Goal: Information Seeking & Learning: Learn about a topic

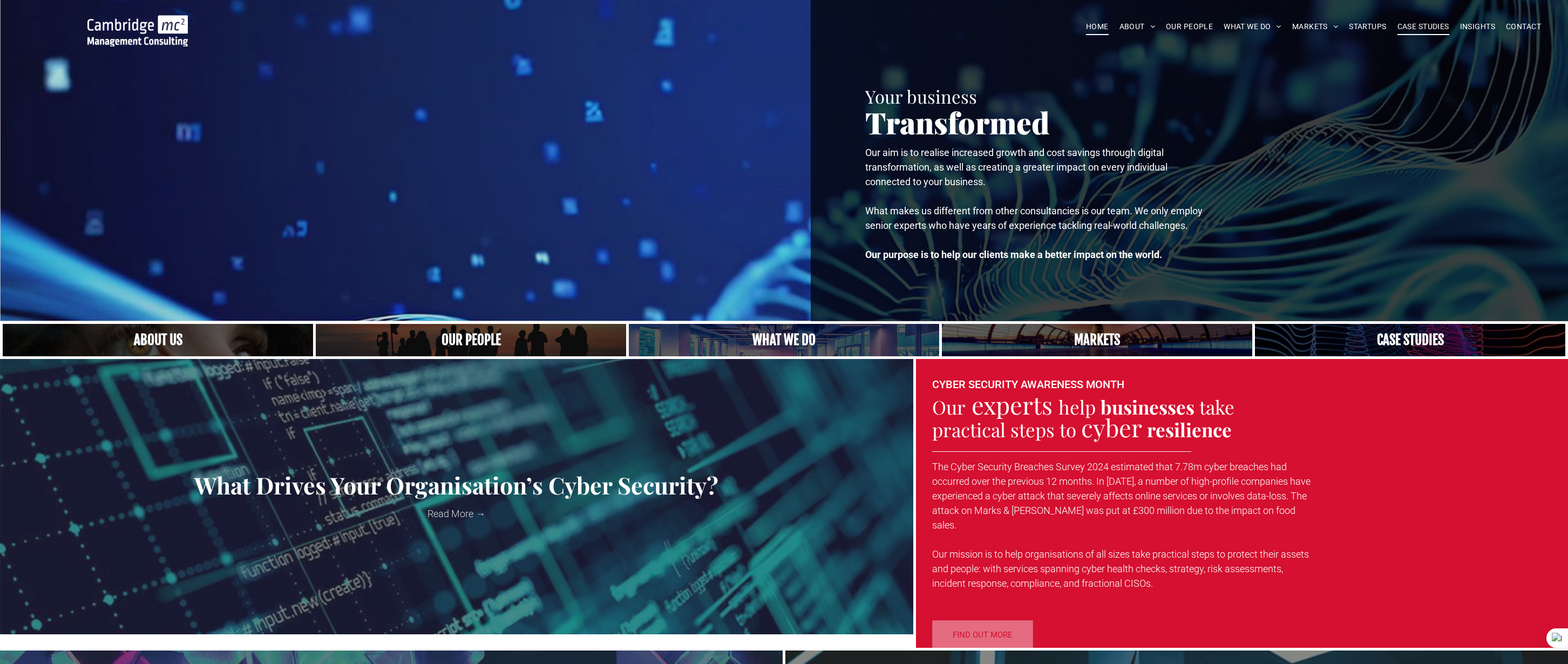
drag, startPoint x: 0, startPoint y: 0, endPoint x: 1414, endPoint y: 27, distance: 1414.3
click at [1414, 27] on span "CASE STUDIES" at bounding box center [1423, 26] width 52 height 16
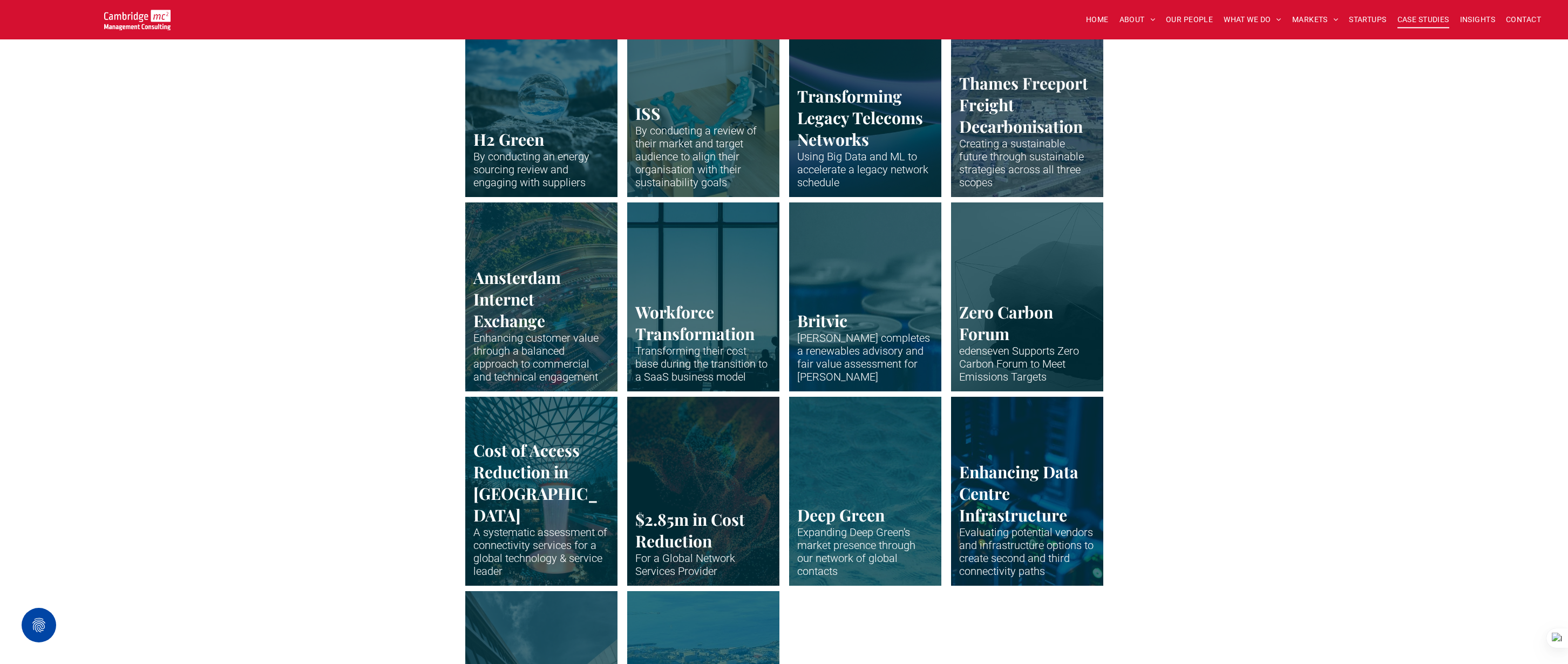
scroll to position [1909, 0]
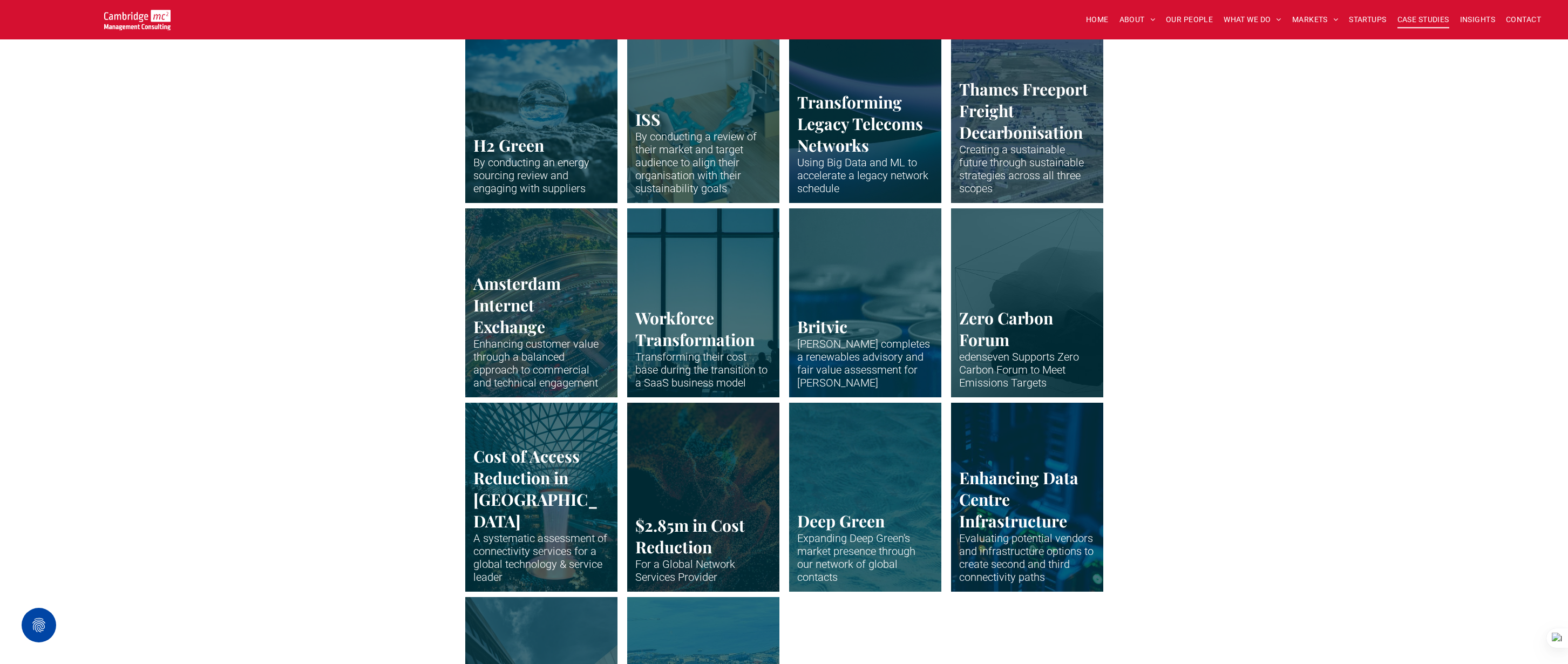
click at [883, 130] on link "Drone shot of Peterborough" at bounding box center [865, 108] width 161 height 200
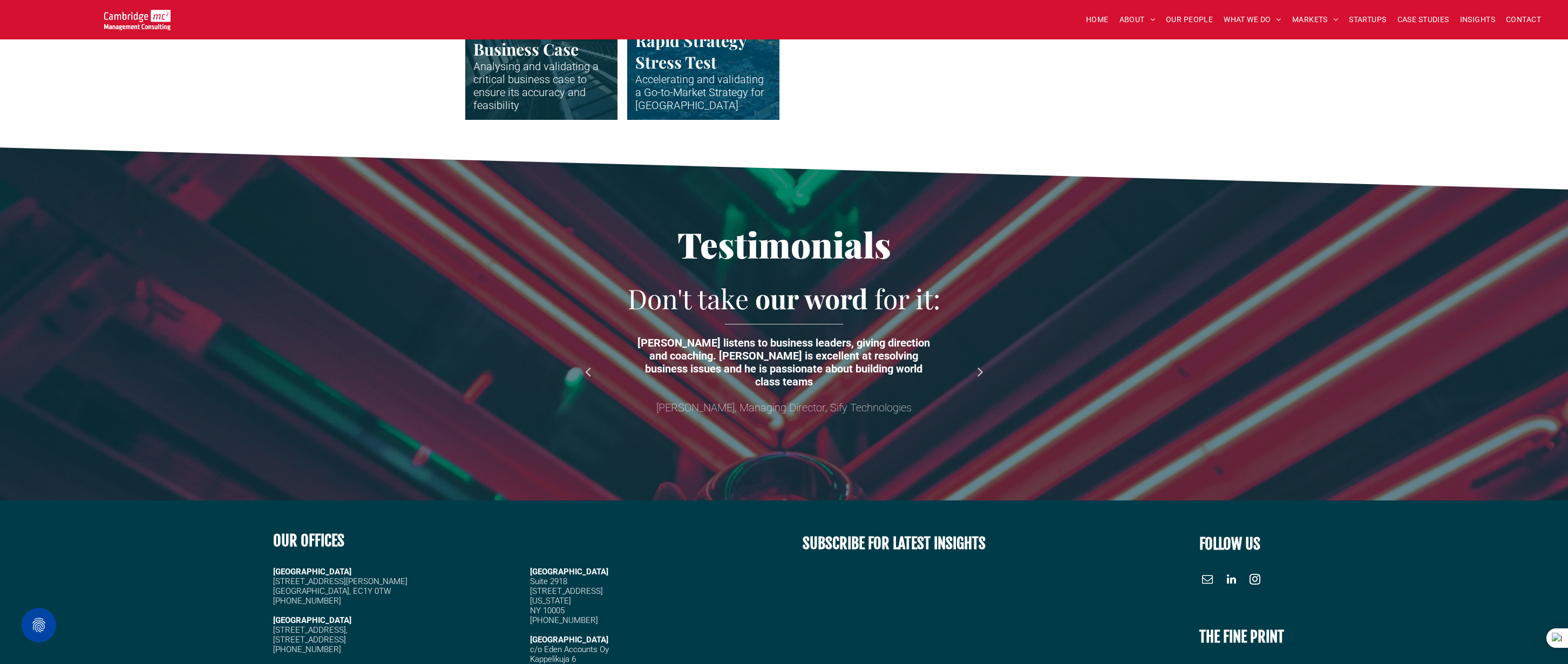
scroll to position [2647, 0]
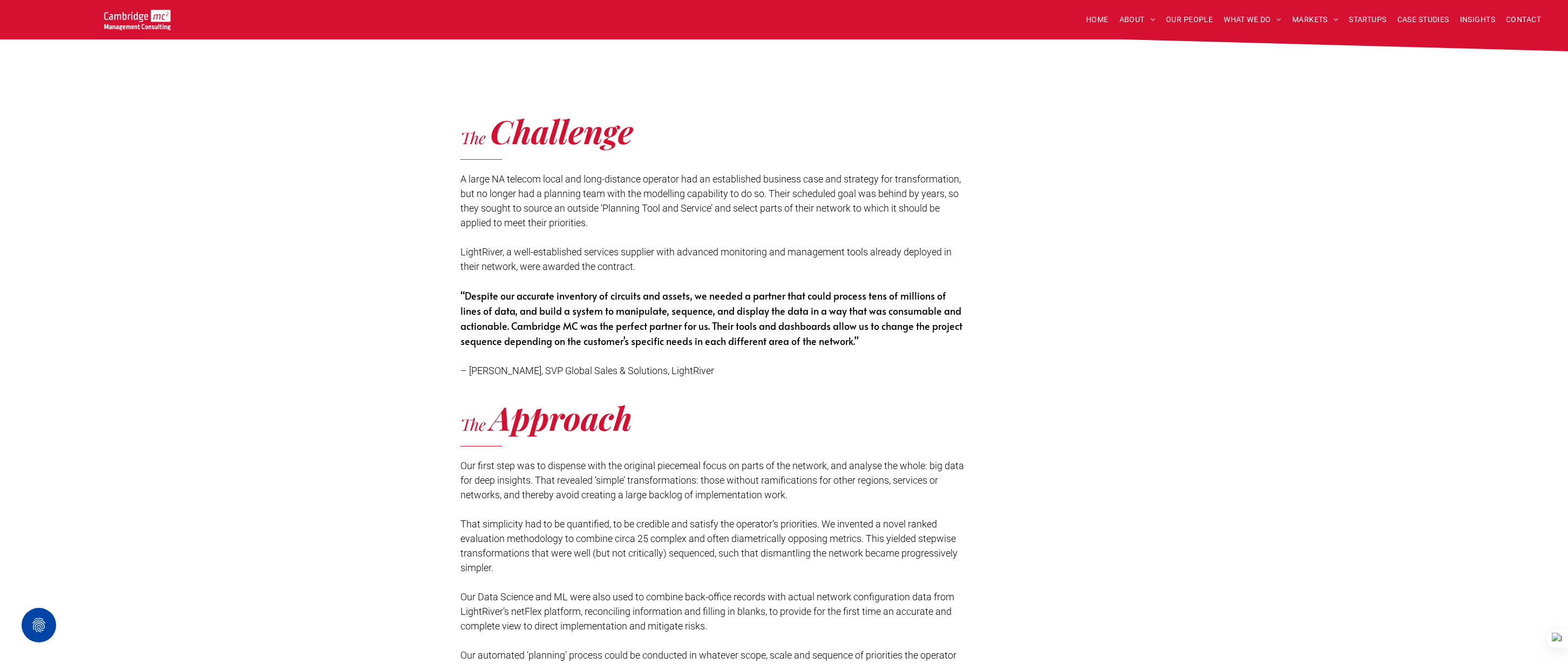
scroll to position [1317, 0]
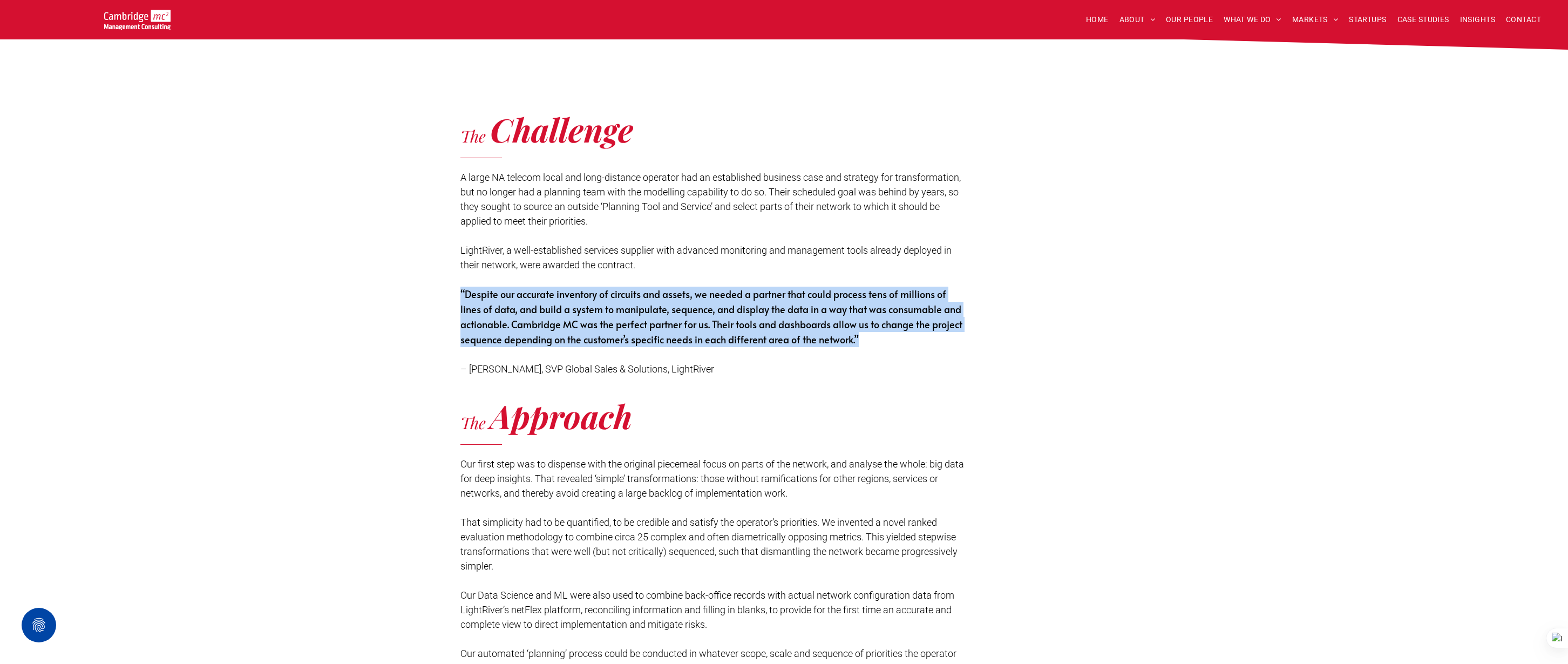
drag, startPoint x: 461, startPoint y: 291, endPoint x: 868, endPoint y: 336, distance: 409.5
click at [868, 336] on p "“Despite our accurate inventory of circuits and assets, we needed a partner tha…" at bounding box center [714, 331] width 507 height 89
copy span "“Despite our accurate inventory of circuits and assets, we needed a partner tha…"
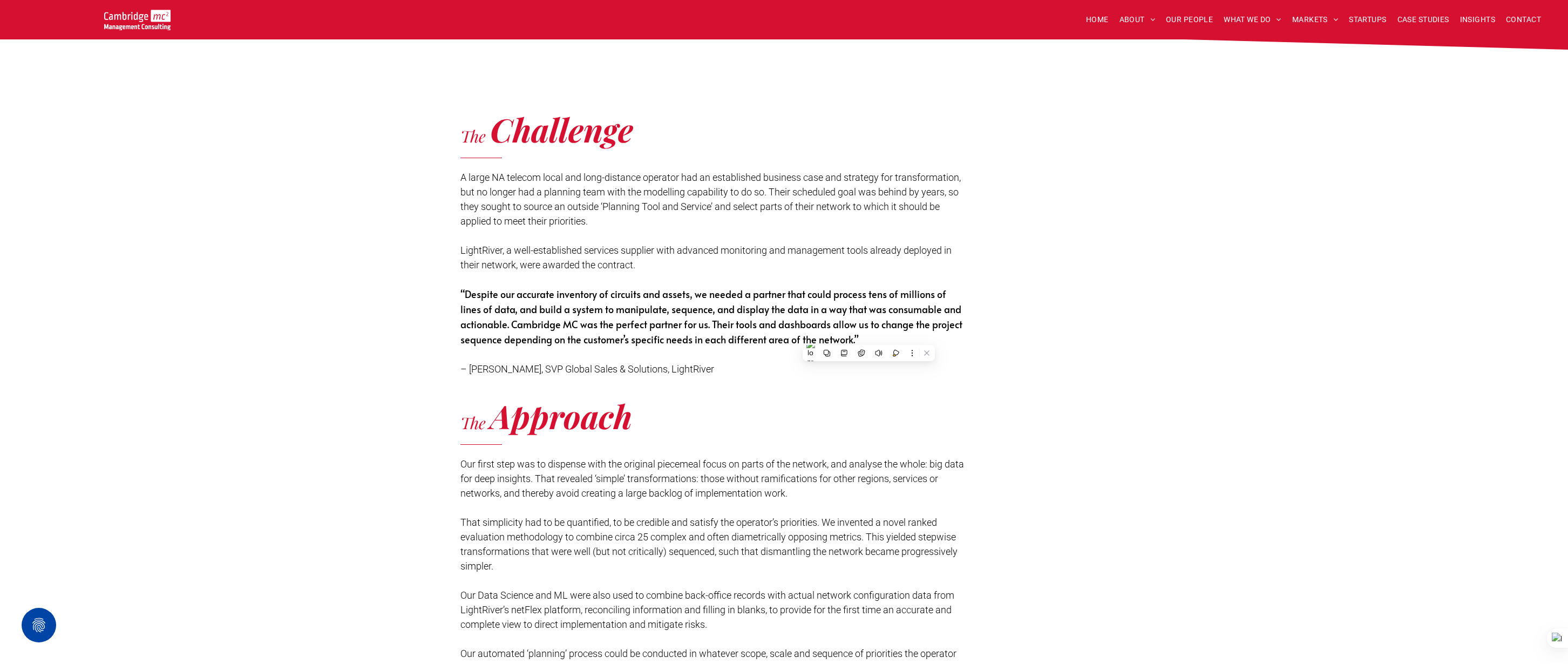
drag, startPoint x: 576, startPoint y: 363, endPoint x: 476, endPoint y: 368, distance: 100.1
click at [576, 363] on span "– [PERSON_NAME], SVP Global Sales & Solutions, LightRiver" at bounding box center [587, 369] width 253 height 11
drag, startPoint x: 471, startPoint y: 368, endPoint x: 689, endPoint y: 371, distance: 218.0
click at [689, 371] on p "“Despite our accurate inventory of circuits and assets, we needed a partner tha…" at bounding box center [714, 331] width 507 height 89
copy span "[PERSON_NAME], SVP Global Sales & Solutions, LightRiver"
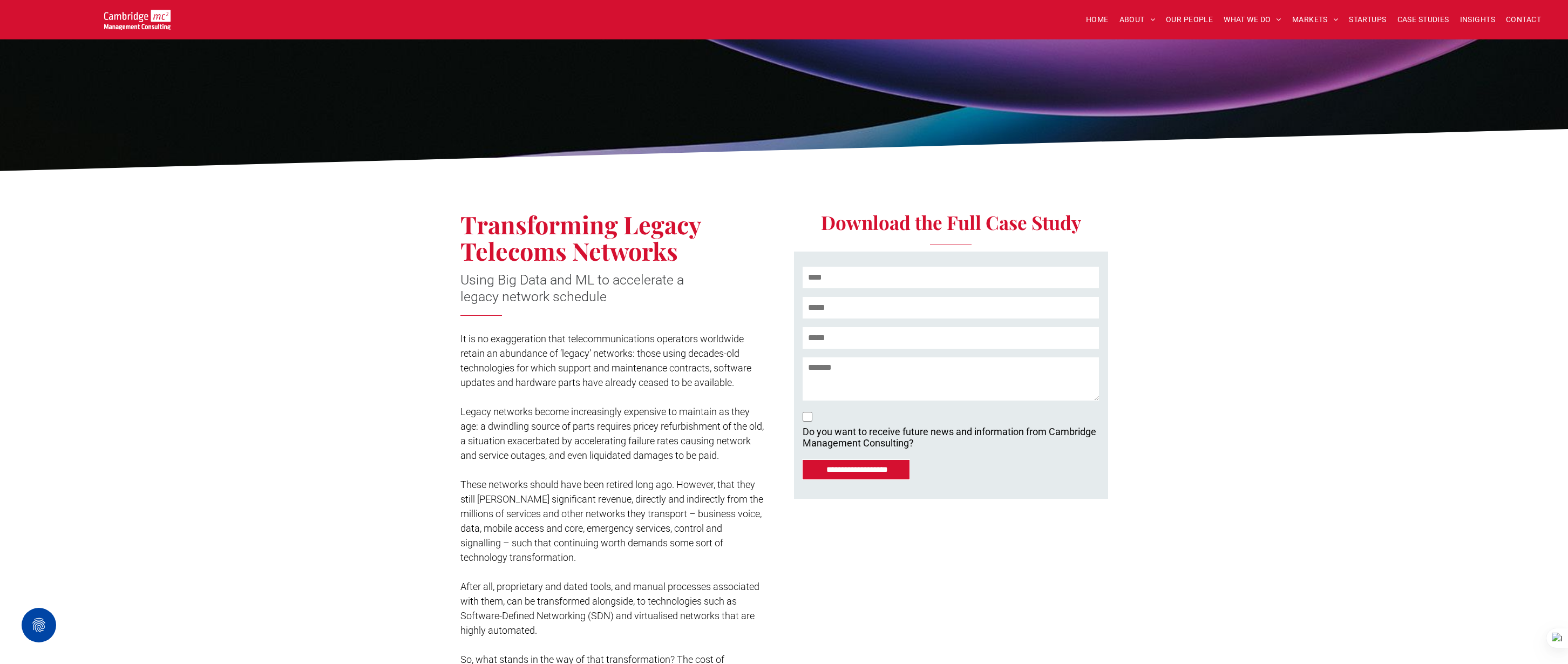
scroll to position [78, 0]
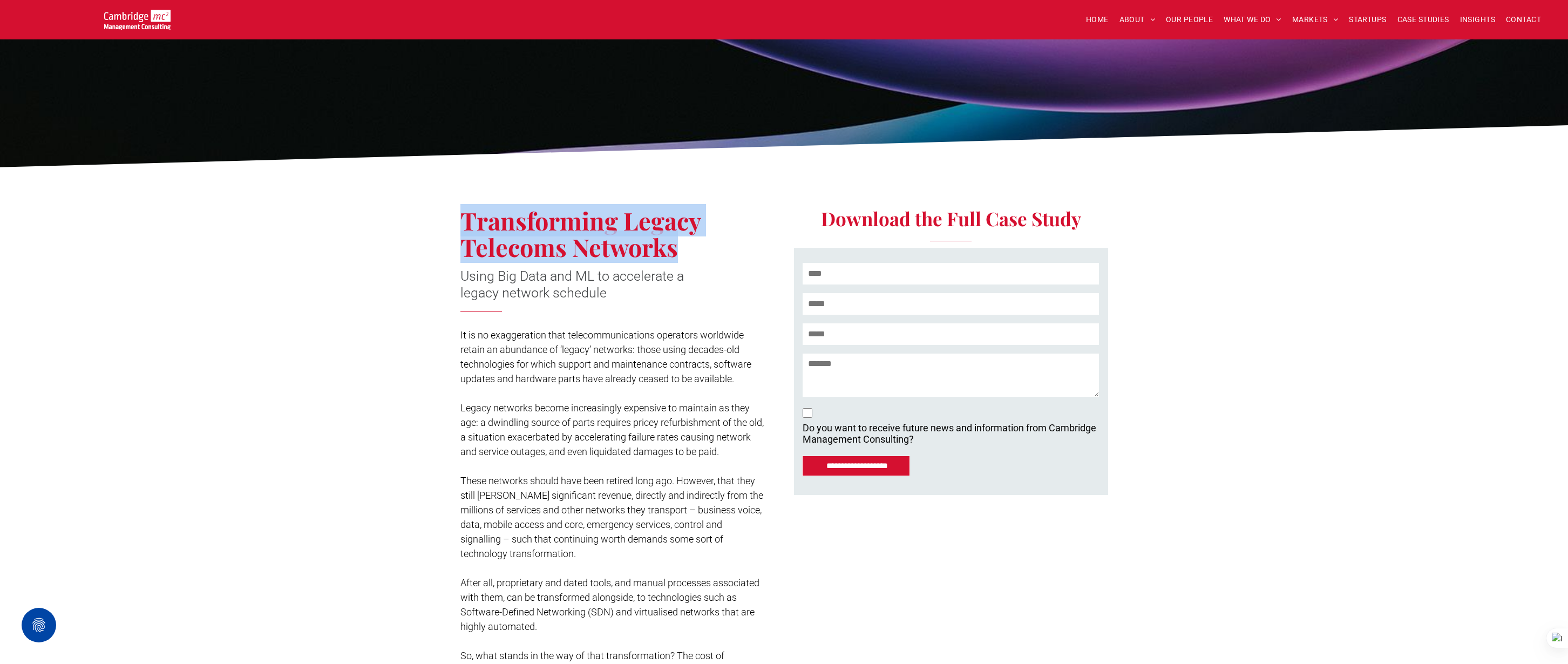
drag, startPoint x: 463, startPoint y: 219, endPoint x: 658, endPoint y: 251, distance: 197.6
click at [689, 250] on h2 "Transforming Legacy Telecoms Networks" at bounding box center [608, 233] width 296 height 54
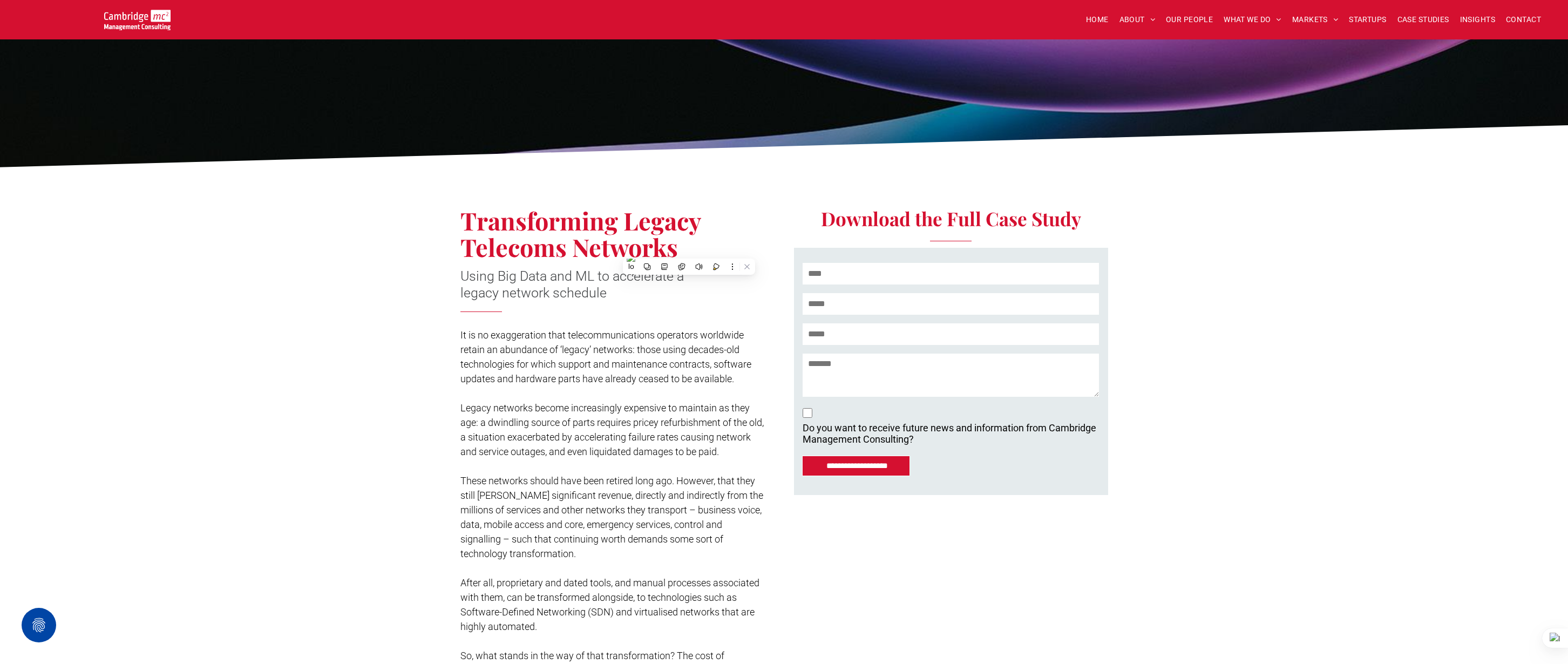
drag, startPoint x: 511, startPoint y: 270, endPoint x: 501, endPoint y: 267, distance: 10.4
click at [511, 269] on span "Using Big Data and ML to accelerate a legacy network schedule" at bounding box center [572, 284] width 223 height 32
drag, startPoint x: 461, startPoint y: 275, endPoint x: 611, endPoint y: 291, distance: 150.9
click at [611, 291] on h3 "Using Big Data and ML to accelerate a legacy network schedule" at bounding box center [591, 283] width 262 height 34
copy span "Using Big Data and ML to accelerate a legacy network schedule"
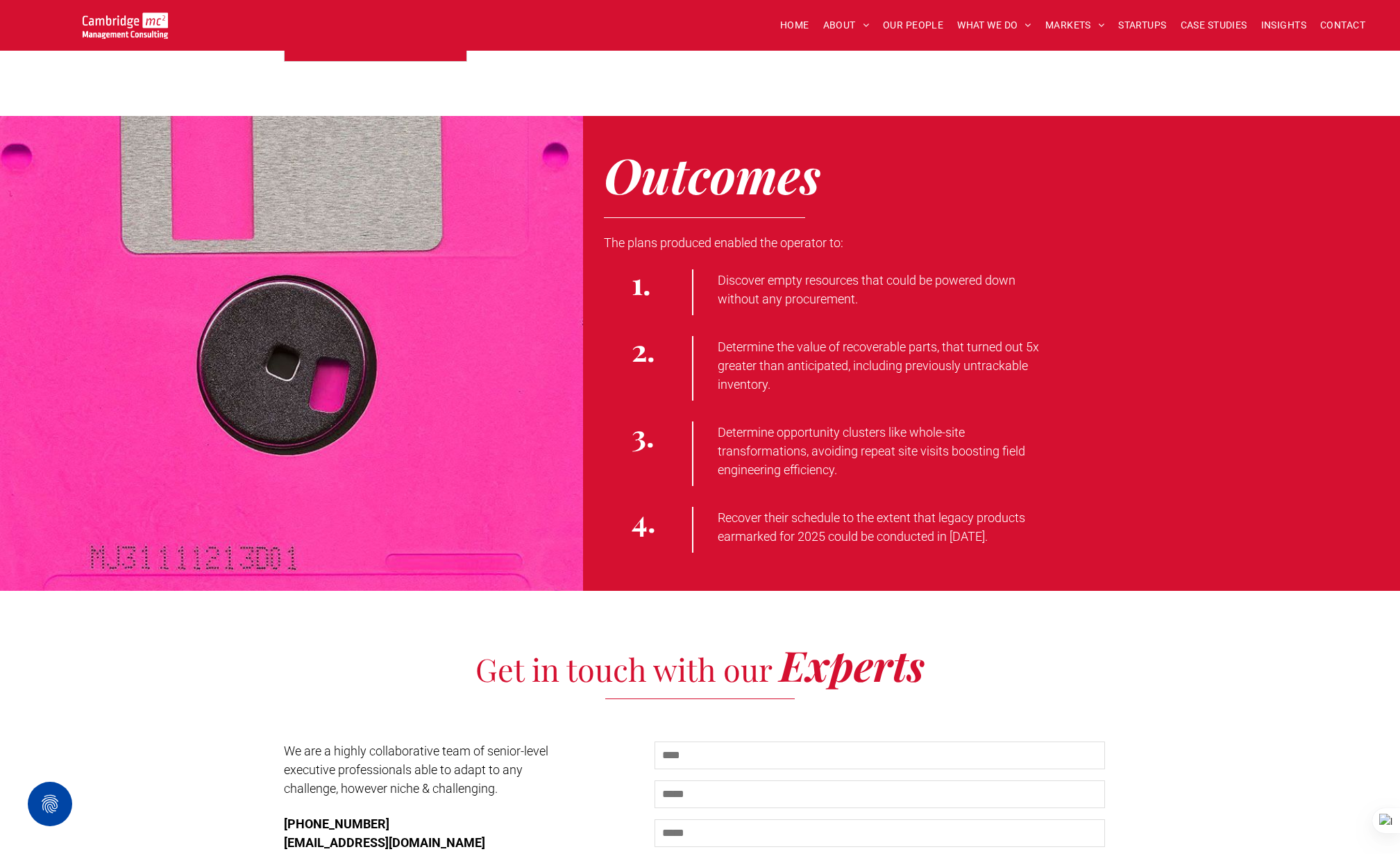
scroll to position [2568, 0]
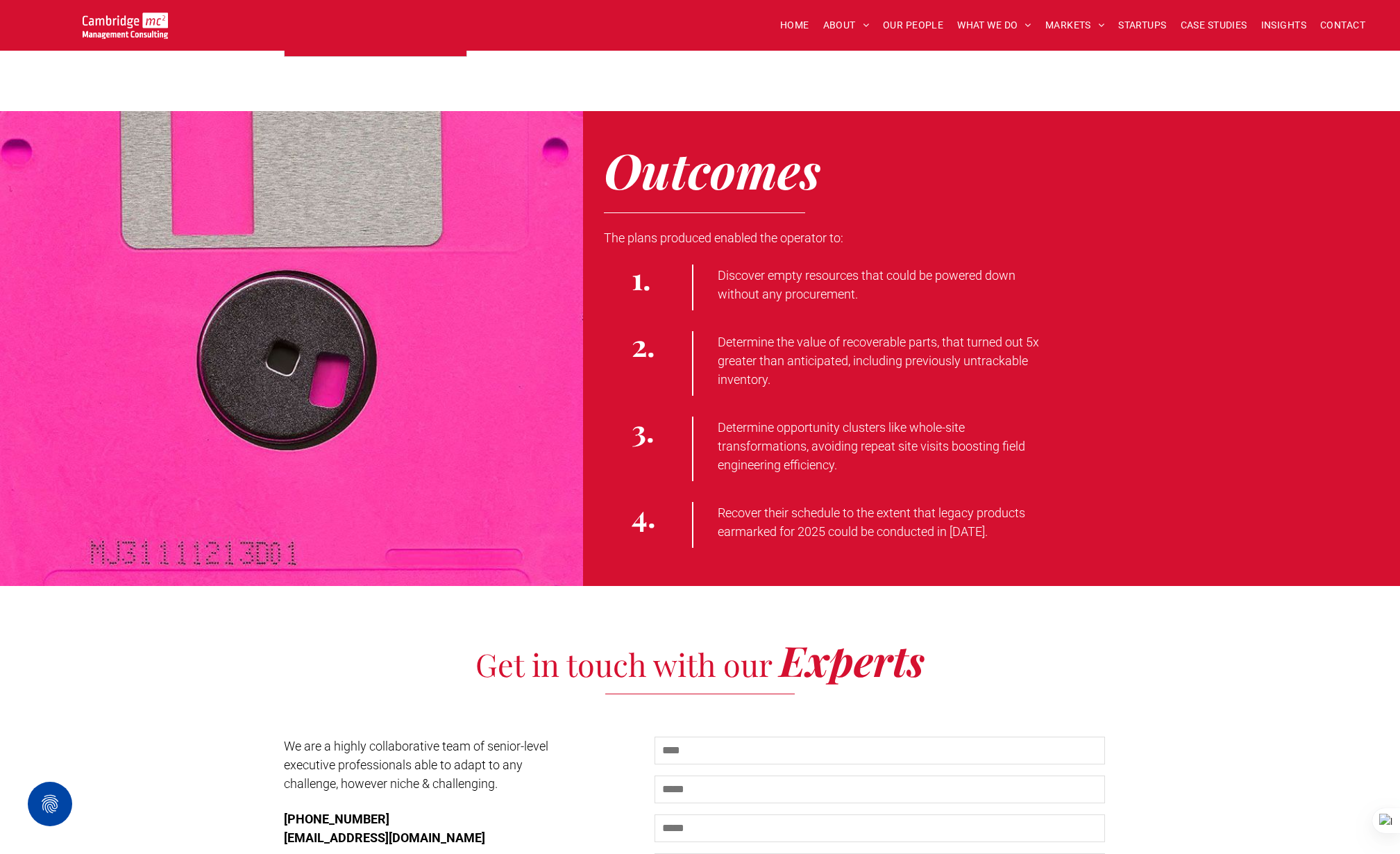
click at [736, 279] on span "Discover empty resources that could be powered down without any procurement." at bounding box center [867, 285] width 297 height 33
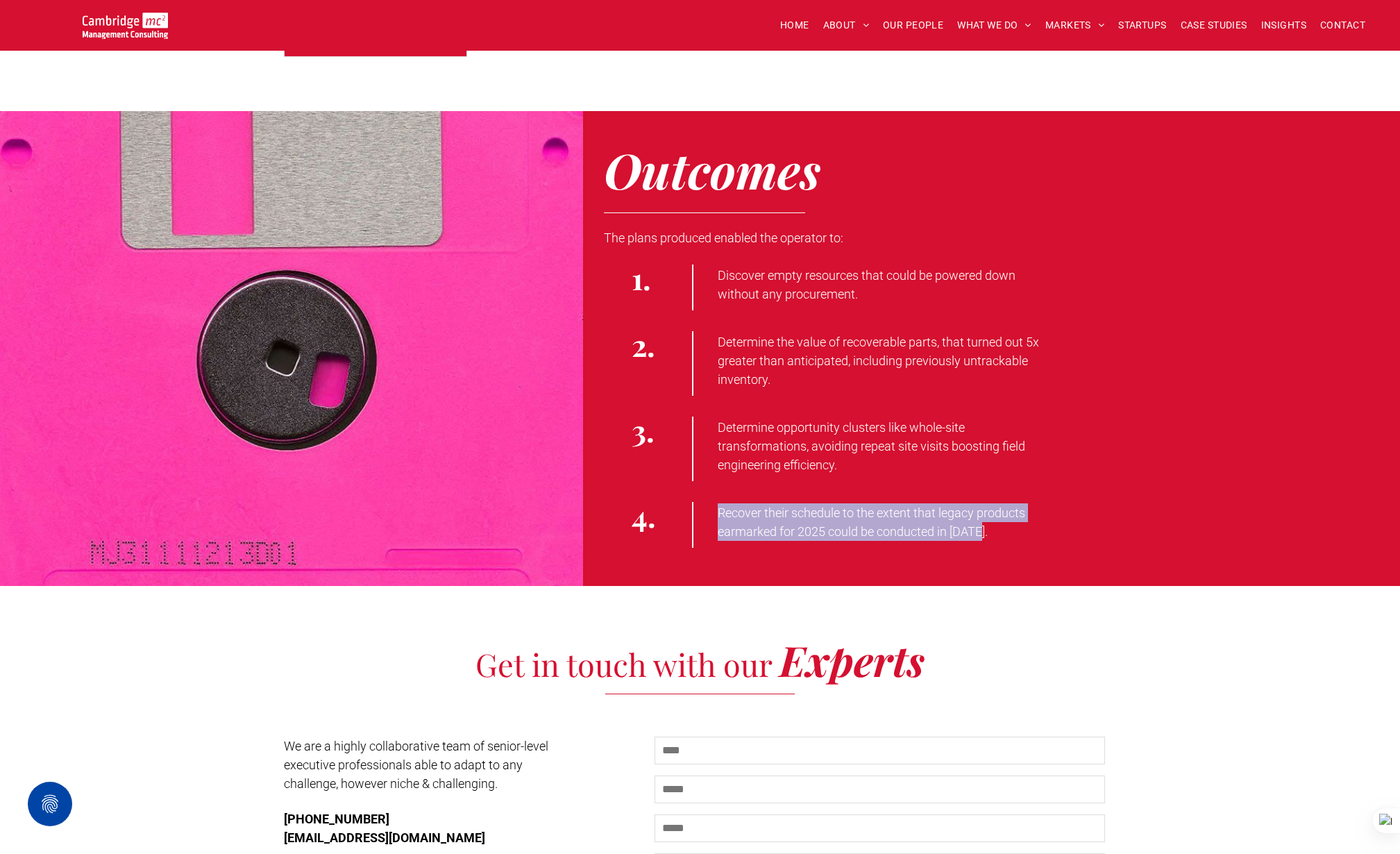
drag, startPoint x: 721, startPoint y: 512, endPoint x: 1052, endPoint y: 533, distance: 331.7
click at [1052, 533] on p "Recover their schedule to the extent that legacy products earmarked for 2025 co…" at bounding box center [886, 522] width 337 height 38
copy span "Recover their schedule to the extent that legacy products earmarked for 2025 co…"
